Goal: Find specific page/section: Find specific page/section

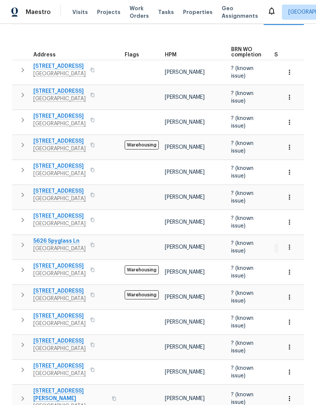
scroll to position [30, 0]
click at [82, 262] on span "9254 Almondwillow Way" at bounding box center [59, 266] width 52 height 8
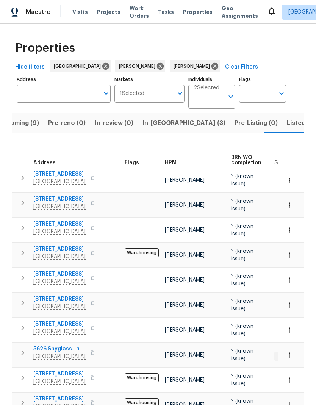
scroll to position [0, 0]
click at [217, 91] on input "Individuals" at bounding box center [208, 100] width 30 height 18
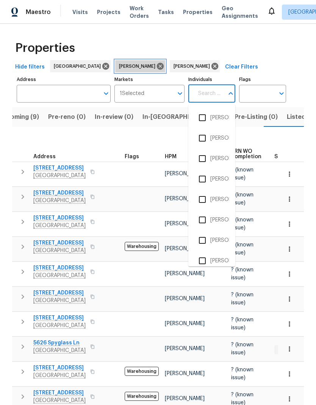
click at [156, 62] on icon at bounding box center [160, 66] width 8 height 8
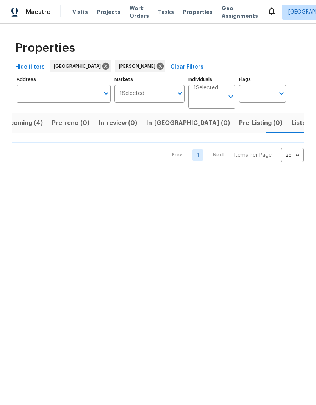
scroll to position [0, 15]
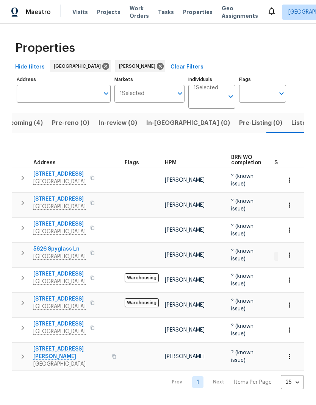
click at [213, 97] on input "Individuals" at bounding box center [208, 100] width 30 height 18
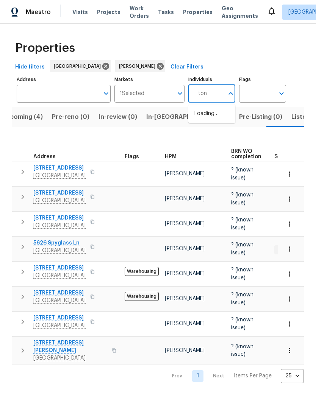
type input "toni"
click at [225, 118] on li "Toni Little" at bounding box center [211, 118] width 35 height 16
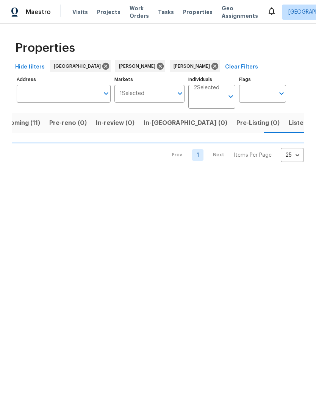
scroll to position [0, 19]
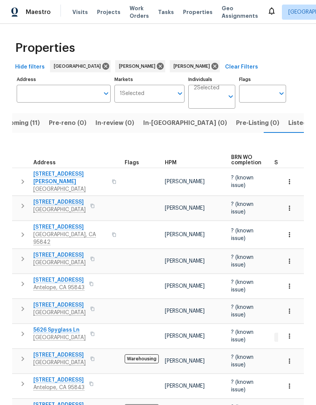
click at [30, 124] on span "Upcoming (11)" at bounding box center [19, 123] width 42 height 11
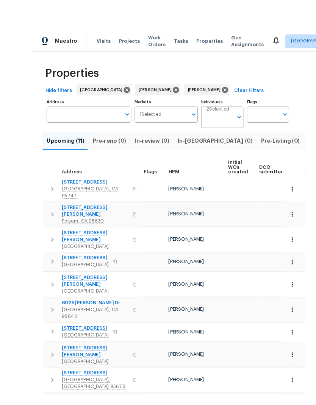
scroll to position [6, 0]
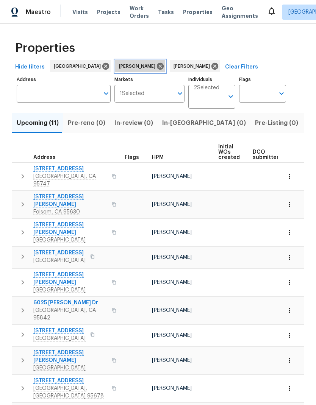
click at [156, 62] on icon at bounding box center [160, 66] width 8 height 8
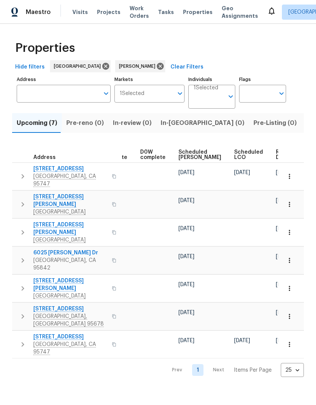
scroll to position [0, 190]
click at [276, 153] on span "Ready Date" at bounding box center [284, 154] width 17 height 11
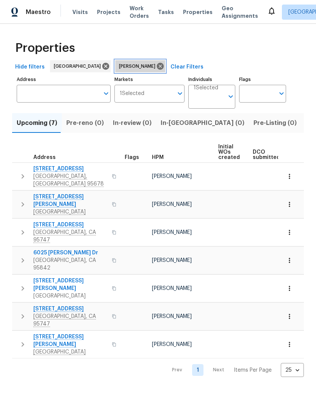
click at [156, 65] on icon at bounding box center [160, 66] width 8 height 8
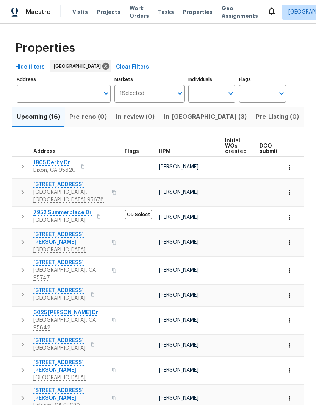
click at [213, 90] on input "Individuals" at bounding box center [206, 94] width 36 height 18
type input "Marcos reyes"
click at [223, 116] on li "[PERSON_NAME]" at bounding box center [211, 118] width 35 height 16
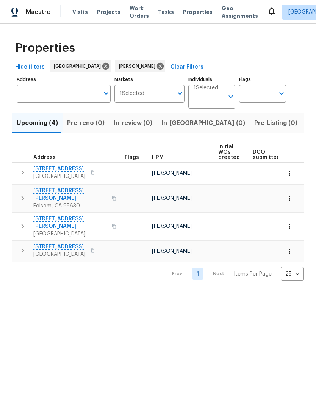
click at [64, 188] on span "276 Barnhill Dr" at bounding box center [70, 194] width 74 height 15
click at [213, 98] on input "Individuals" at bounding box center [208, 100] width 30 height 18
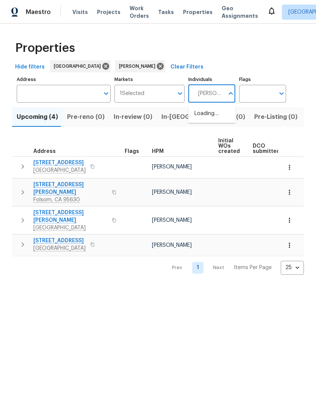
type input "douglass"
click at [220, 119] on li "Douglass Noblett" at bounding box center [211, 118] width 35 height 16
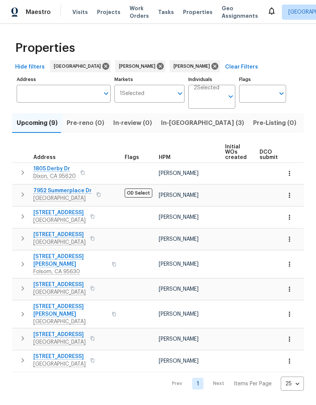
click at [175, 124] on span "In-reno (3)" at bounding box center [202, 123] width 83 height 11
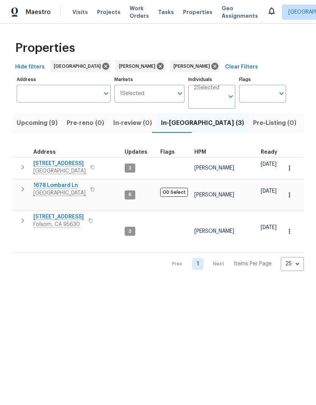
click at [64, 163] on span "4612 Silvies Way" at bounding box center [59, 164] width 52 height 8
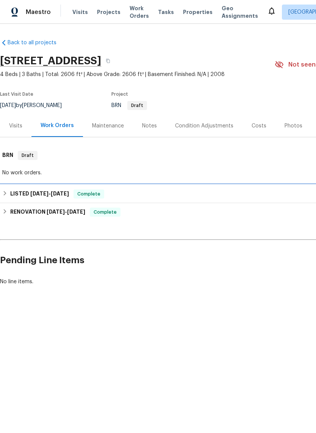
click at [61, 192] on span "[DATE]" at bounding box center [60, 193] width 18 height 5
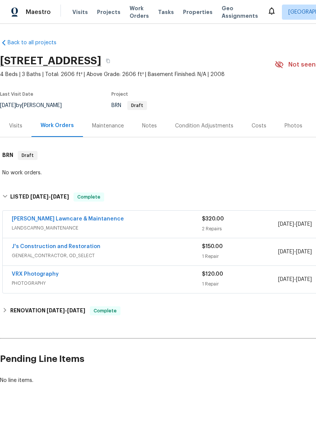
click at [138, 228] on span "LANDSCAPING_MAINTENANCE" at bounding box center [107, 228] width 190 height 8
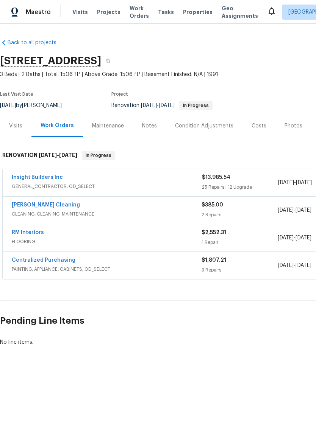
click at [141, 179] on div "Insight Builders Inc" at bounding box center [107, 178] width 190 height 9
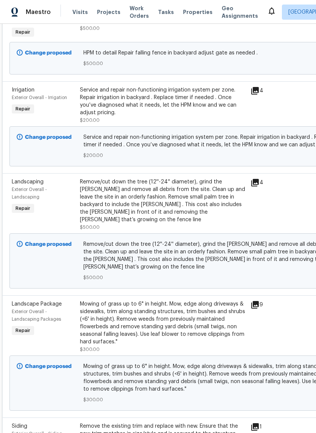
scroll to position [1225, 0]
click at [256, 298] on div "9" at bounding box center [265, 327] width 34 height 58
click at [254, 301] on icon at bounding box center [255, 305] width 8 height 8
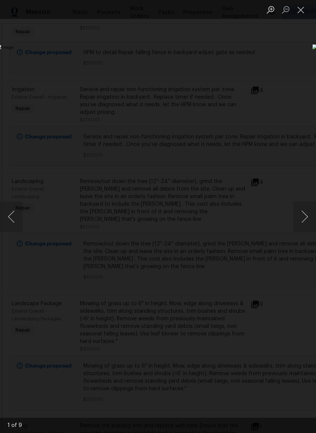
click at [305, 220] on button "Next image" at bounding box center [304, 217] width 23 height 30
click at [304, 220] on button "Next image" at bounding box center [304, 217] width 23 height 30
click at [303, 222] on button "Next image" at bounding box center [304, 217] width 23 height 30
click at [299, 9] on button "Close lightbox" at bounding box center [300, 9] width 15 height 13
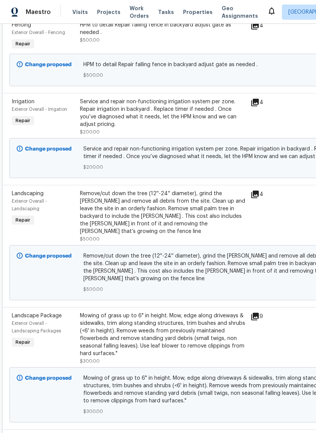
scroll to position [1212, 0]
